Goal: Task Accomplishment & Management: Use online tool/utility

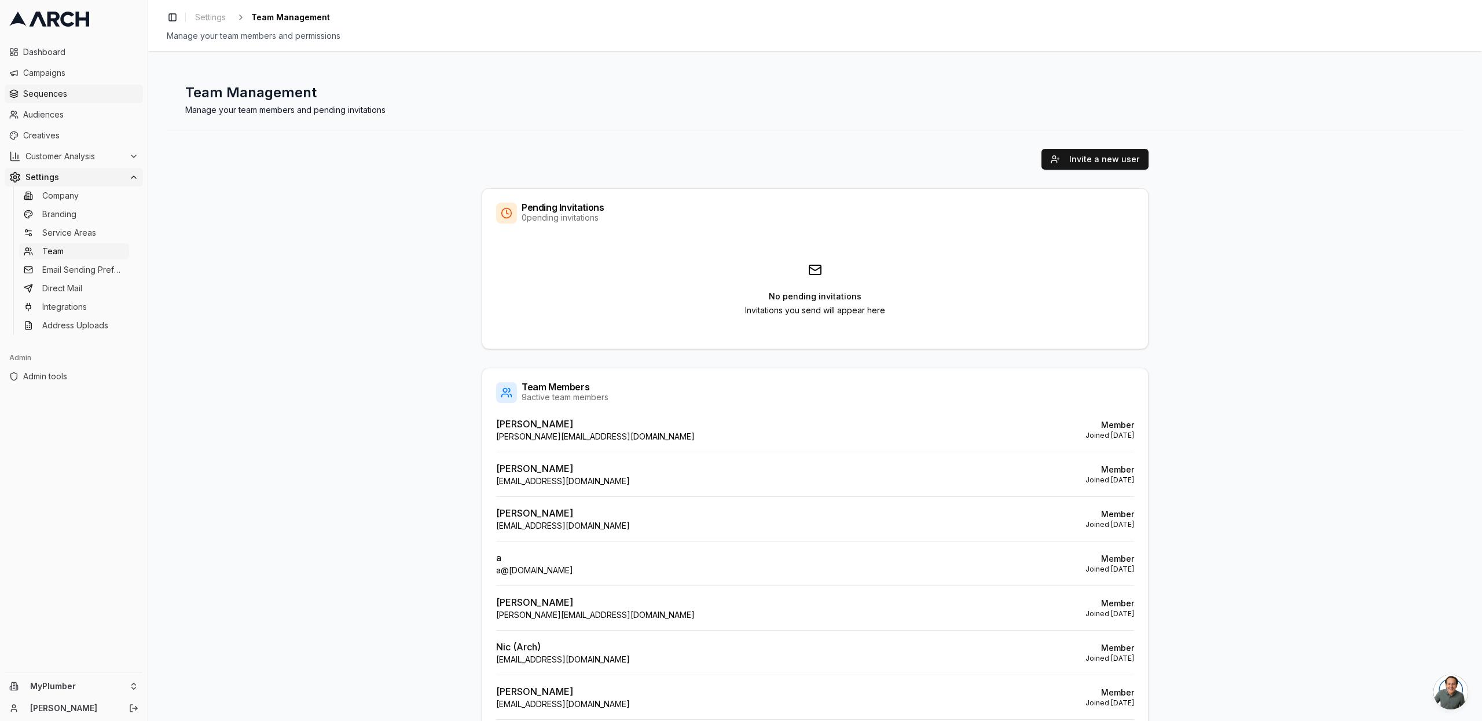
click at [52, 96] on span "Sequences" at bounding box center [80, 94] width 115 height 12
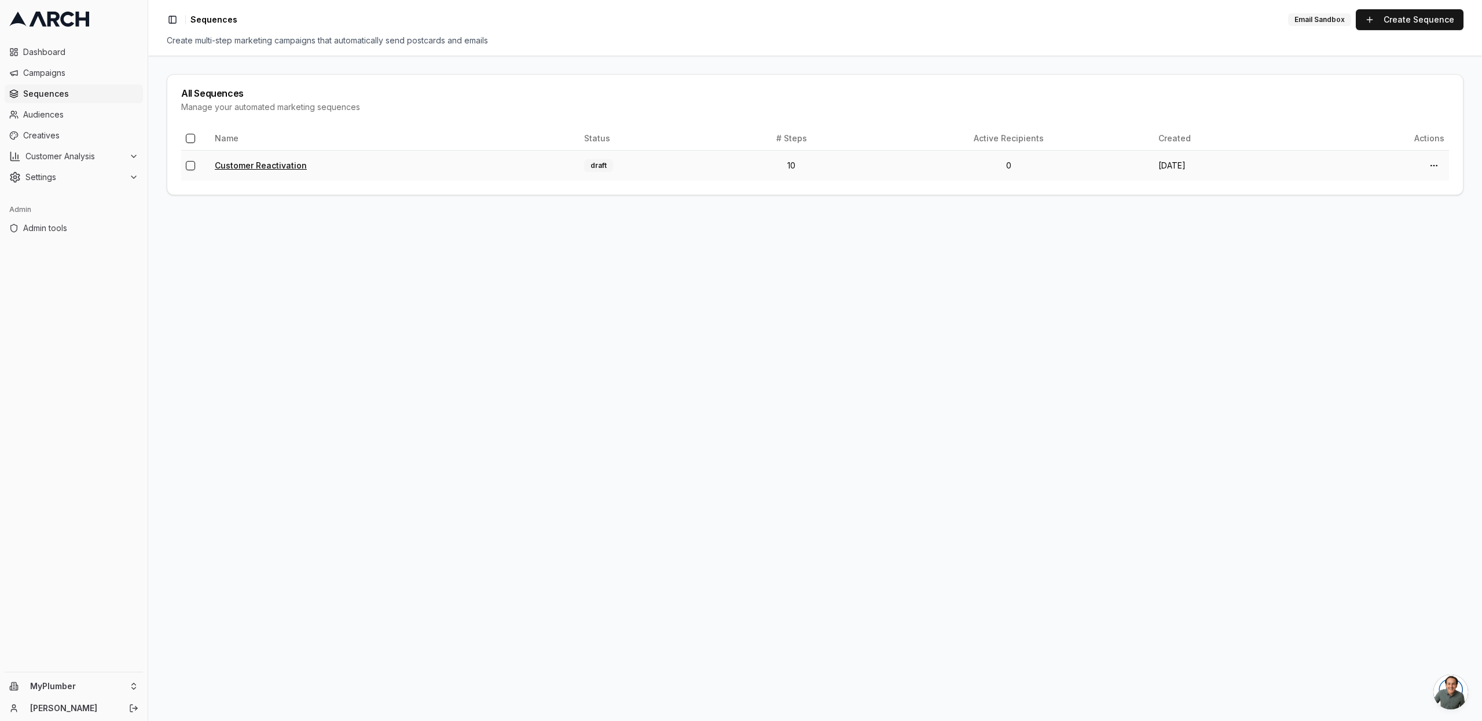
click at [297, 168] on link "Customer Reactivation" at bounding box center [261, 165] width 92 height 10
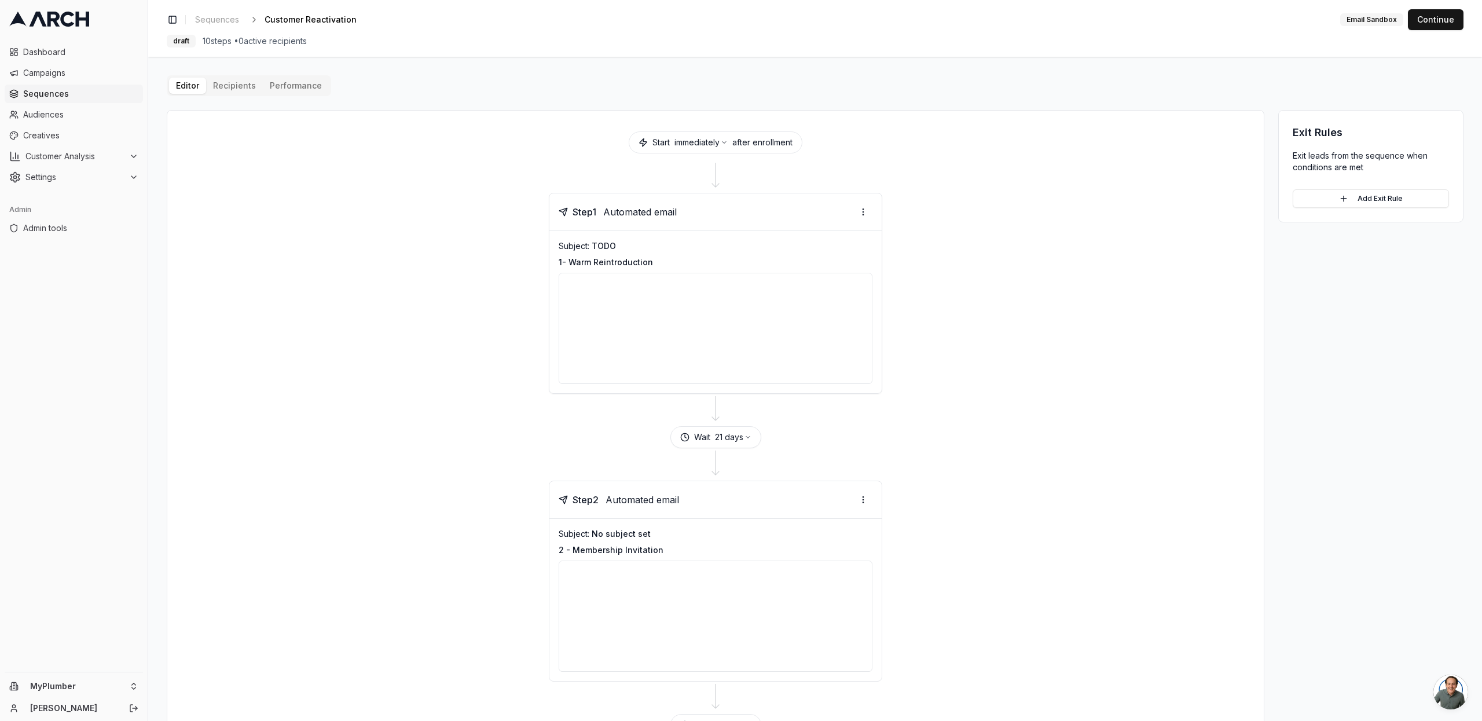
click at [722, 331] on div at bounding box center [716, 328] width 314 height 111
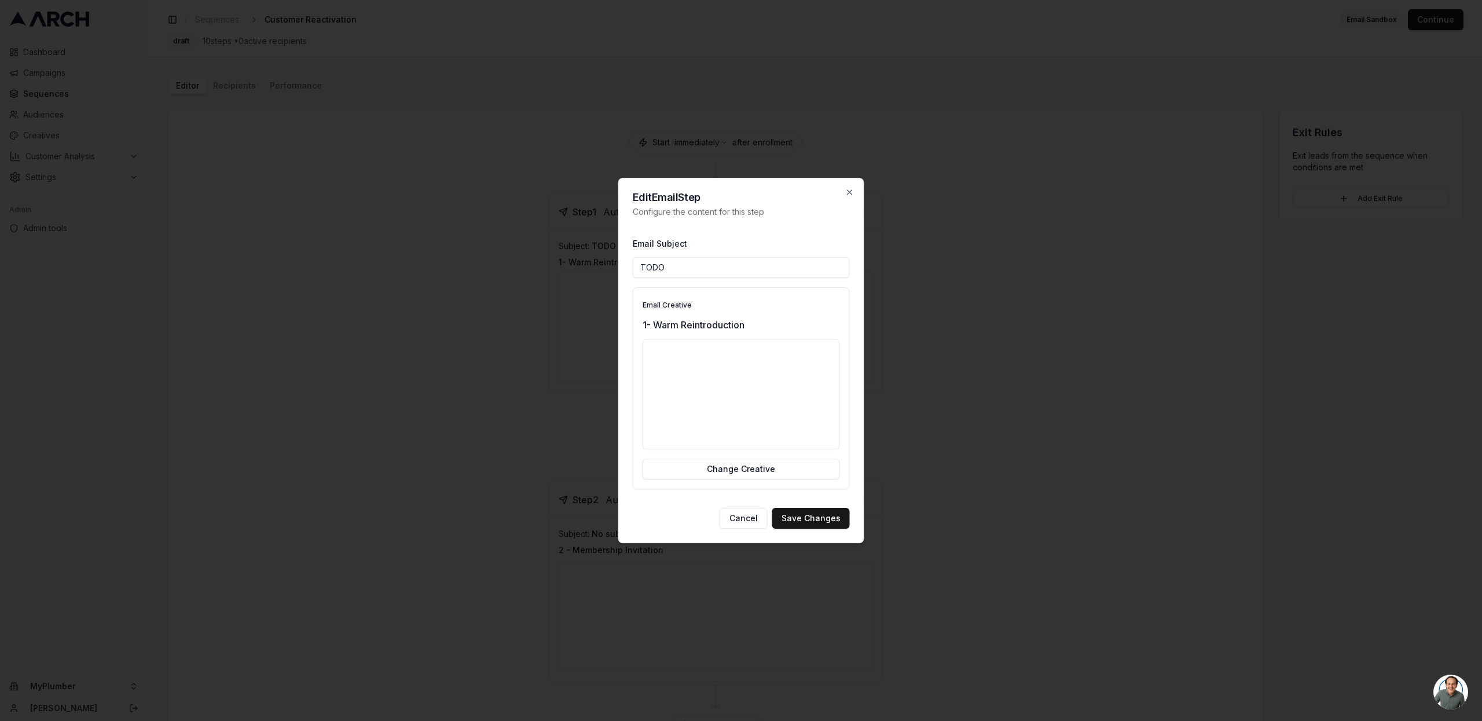
click at [847, 197] on h2 "Edit Email Step" at bounding box center [741, 197] width 217 height 10
click at [847, 194] on icon "button" at bounding box center [849, 192] width 5 height 5
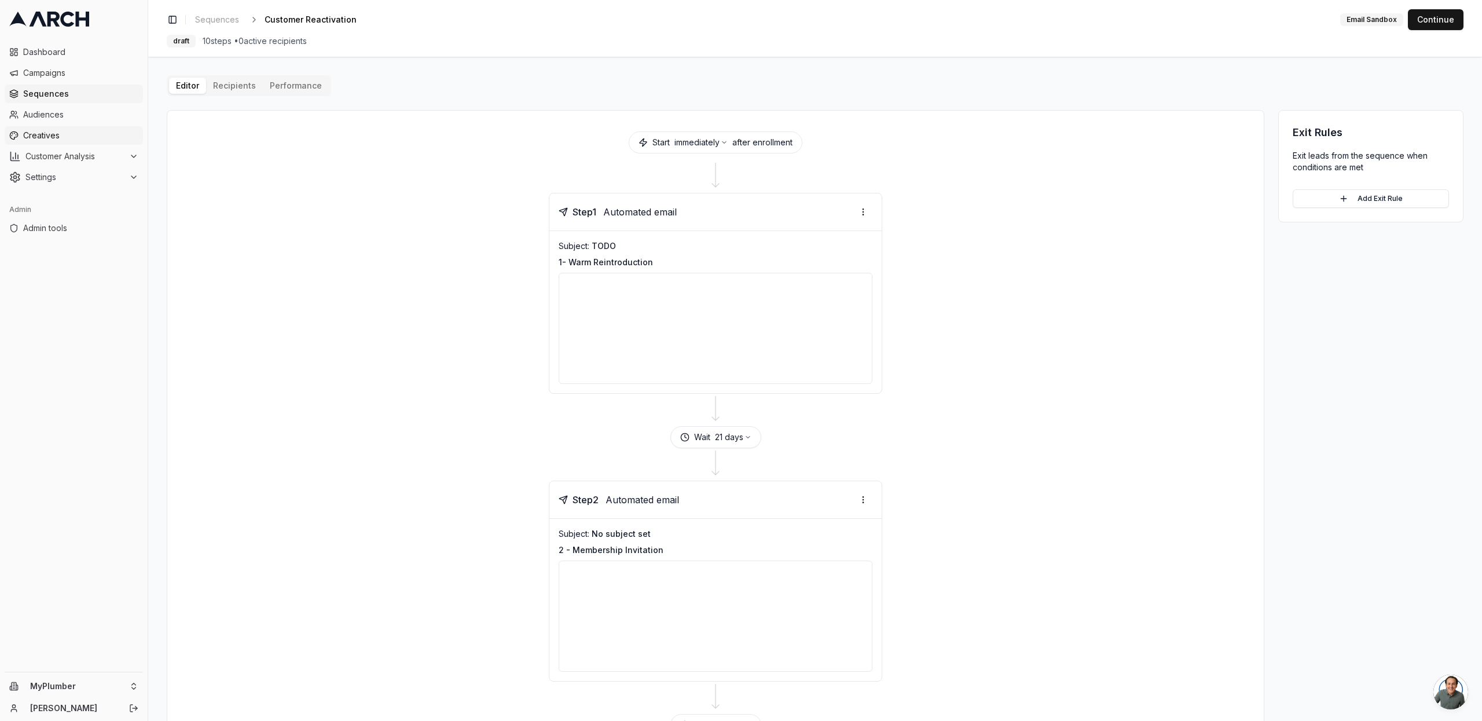
click at [38, 136] on span "Creatives" at bounding box center [80, 136] width 115 height 12
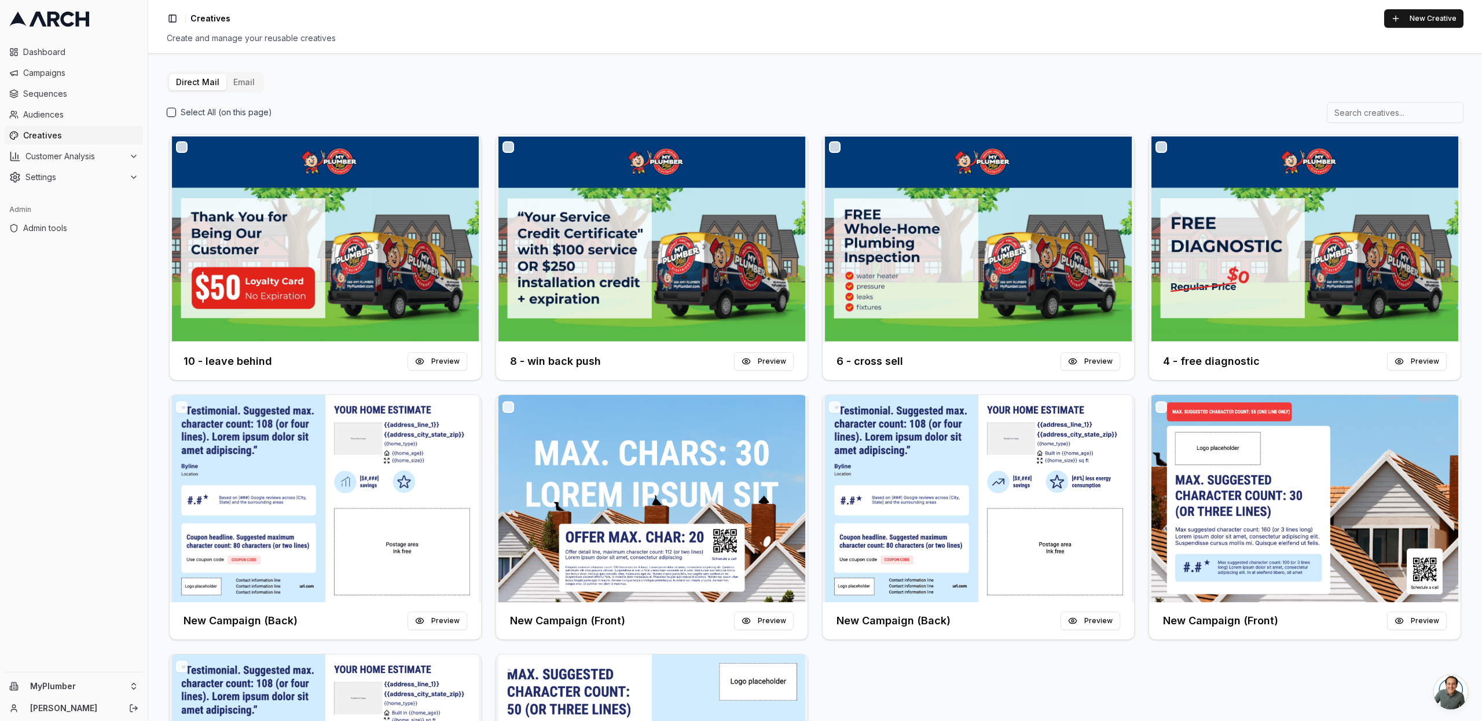
click at [238, 86] on button "Email" at bounding box center [243, 82] width 35 height 16
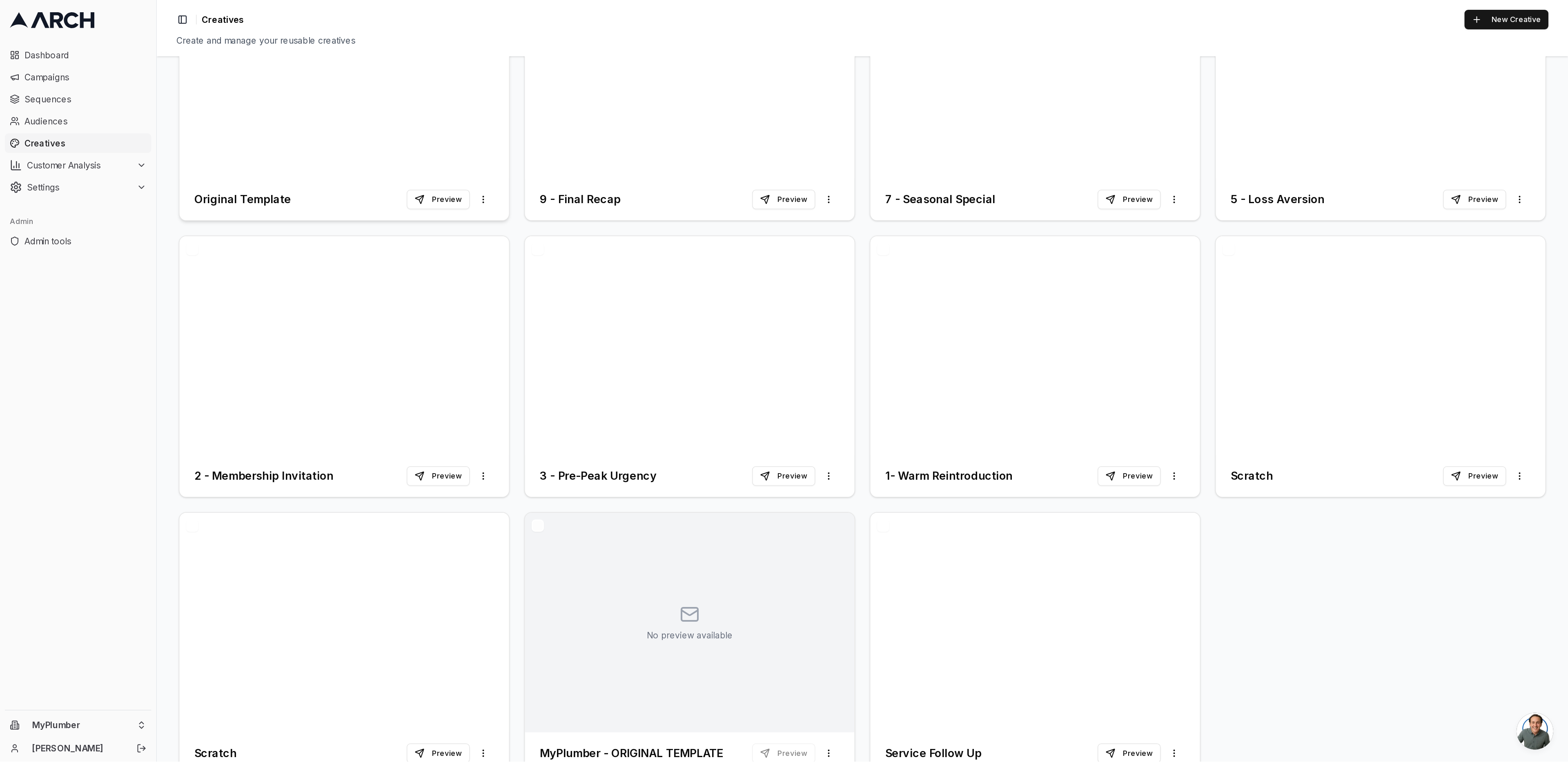
scroll to position [144, 0]
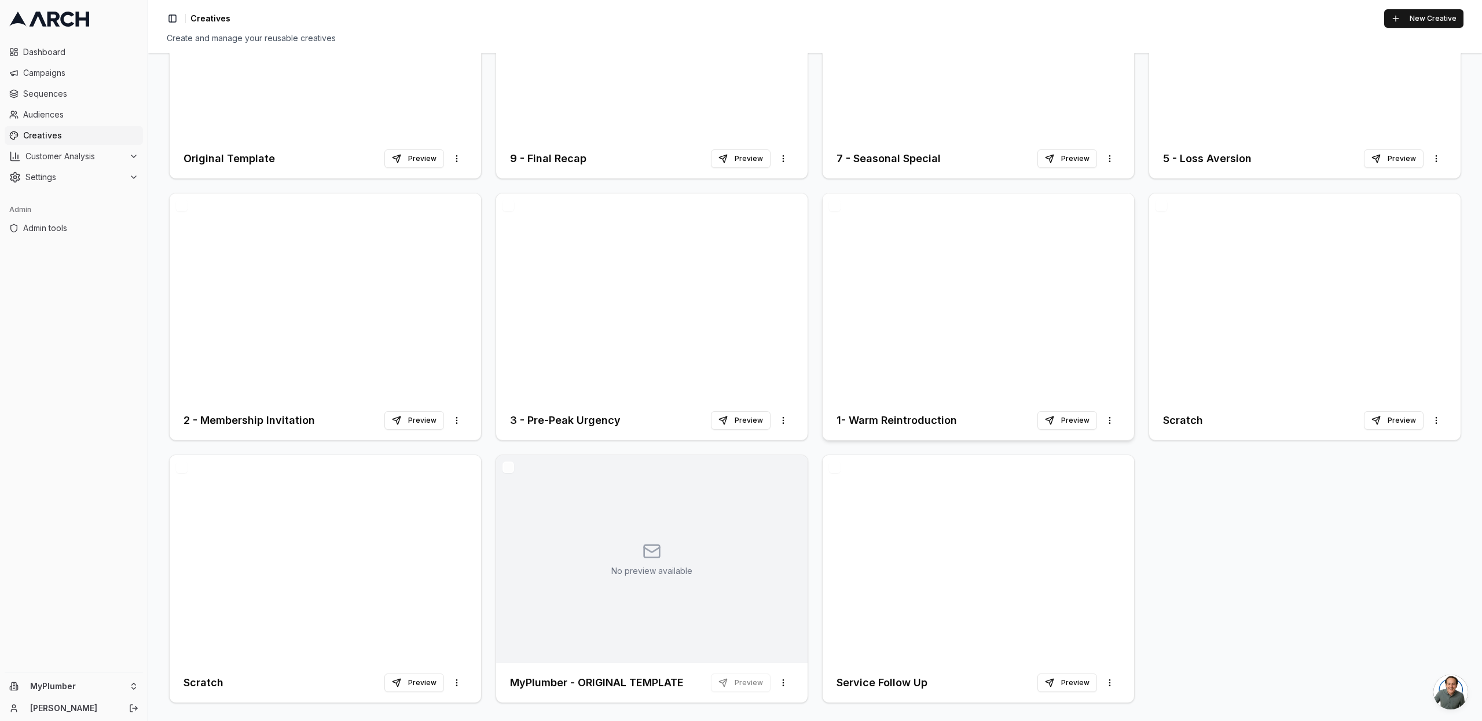
click at [887, 416] on h3 "1- Warm Reintroduction" at bounding box center [896, 420] width 120 height 16
